Goal: Find specific page/section: Find specific page/section

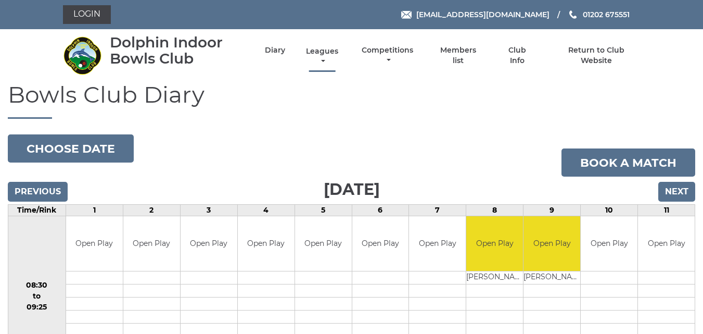
click at [324, 52] on link "Leagues" at bounding box center [321, 56] width 37 height 20
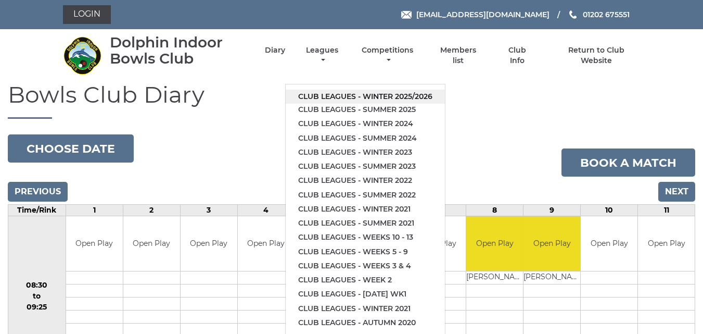
click at [345, 93] on link "Club leagues - Winter 2025/2026" at bounding box center [365, 97] width 159 height 14
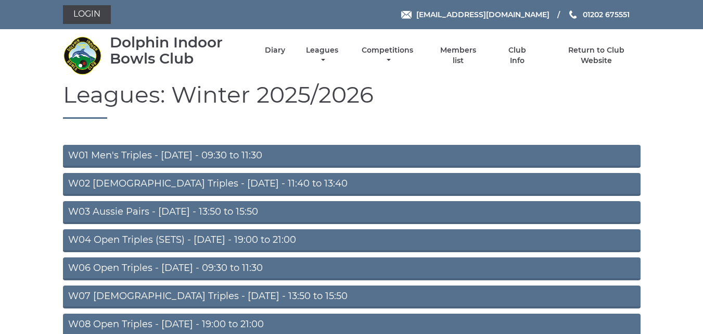
click at [214, 322] on link "W08 Open Triples - [DATE] - 19:00 to 21:00" at bounding box center [352, 324] width 578 height 23
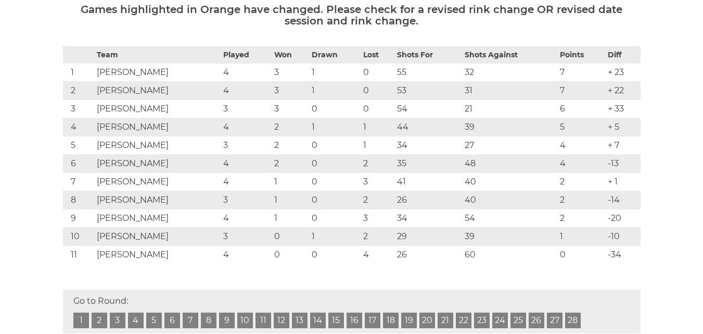
scroll to position [182, 0]
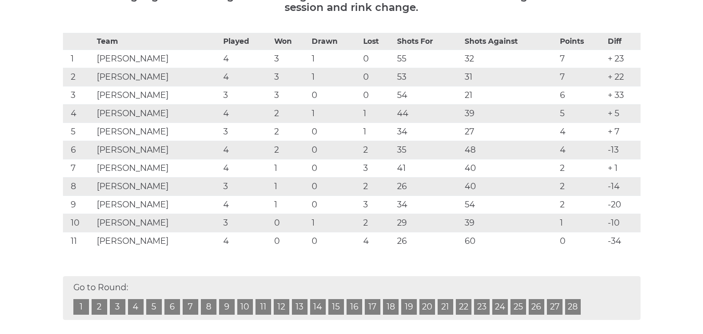
drag, startPoint x: 701, startPoint y: 30, endPoint x: 710, endPoint y: 33, distance: 9.2
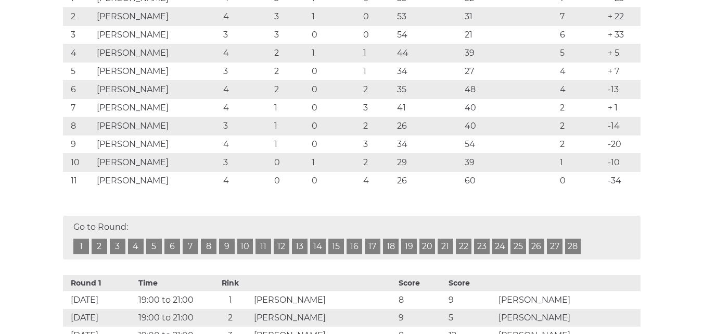
scroll to position [236, 0]
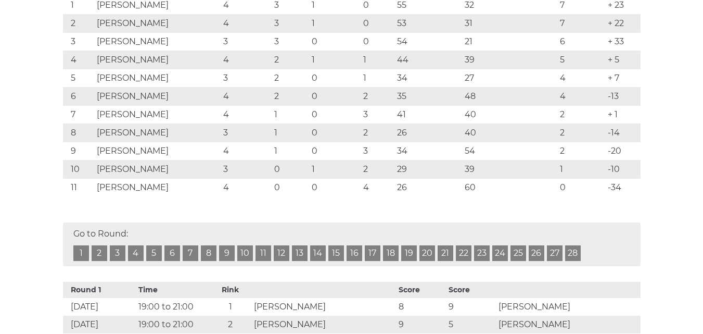
drag, startPoint x: 671, startPoint y: 16, endPoint x: 680, endPoint y: 22, distance: 10.5
drag, startPoint x: 680, startPoint y: 22, endPoint x: 685, endPoint y: 26, distance: 6.3
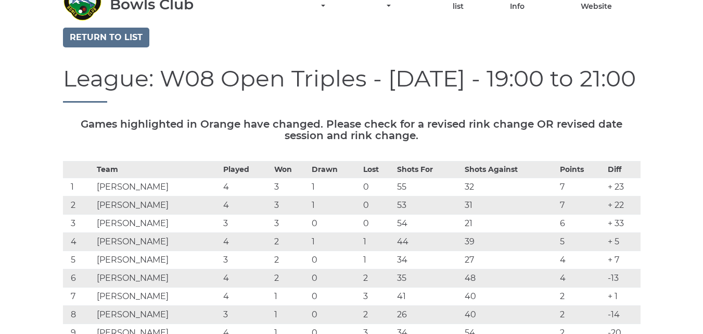
scroll to position [0, 0]
